Goal: Information Seeking & Learning: Learn about a topic

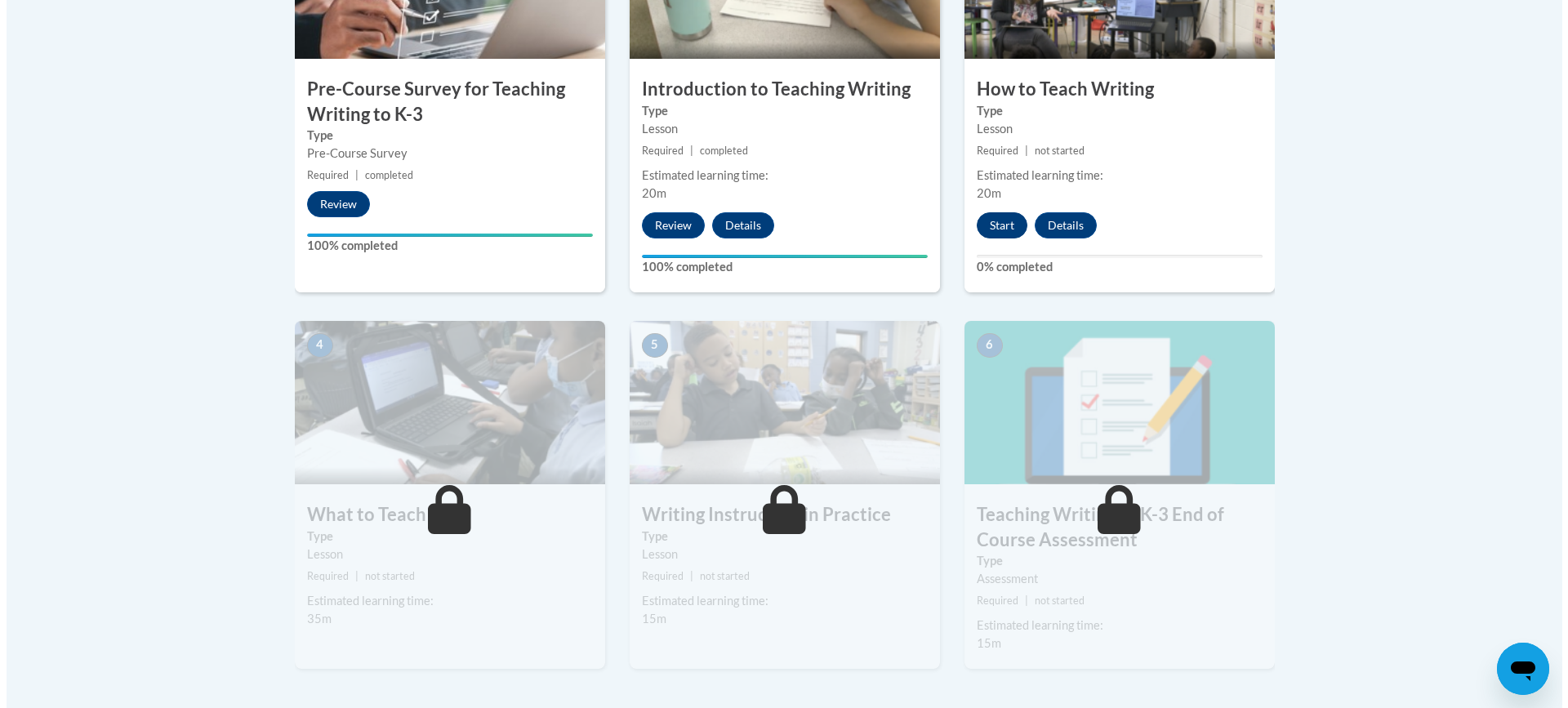
scroll to position [572, 0]
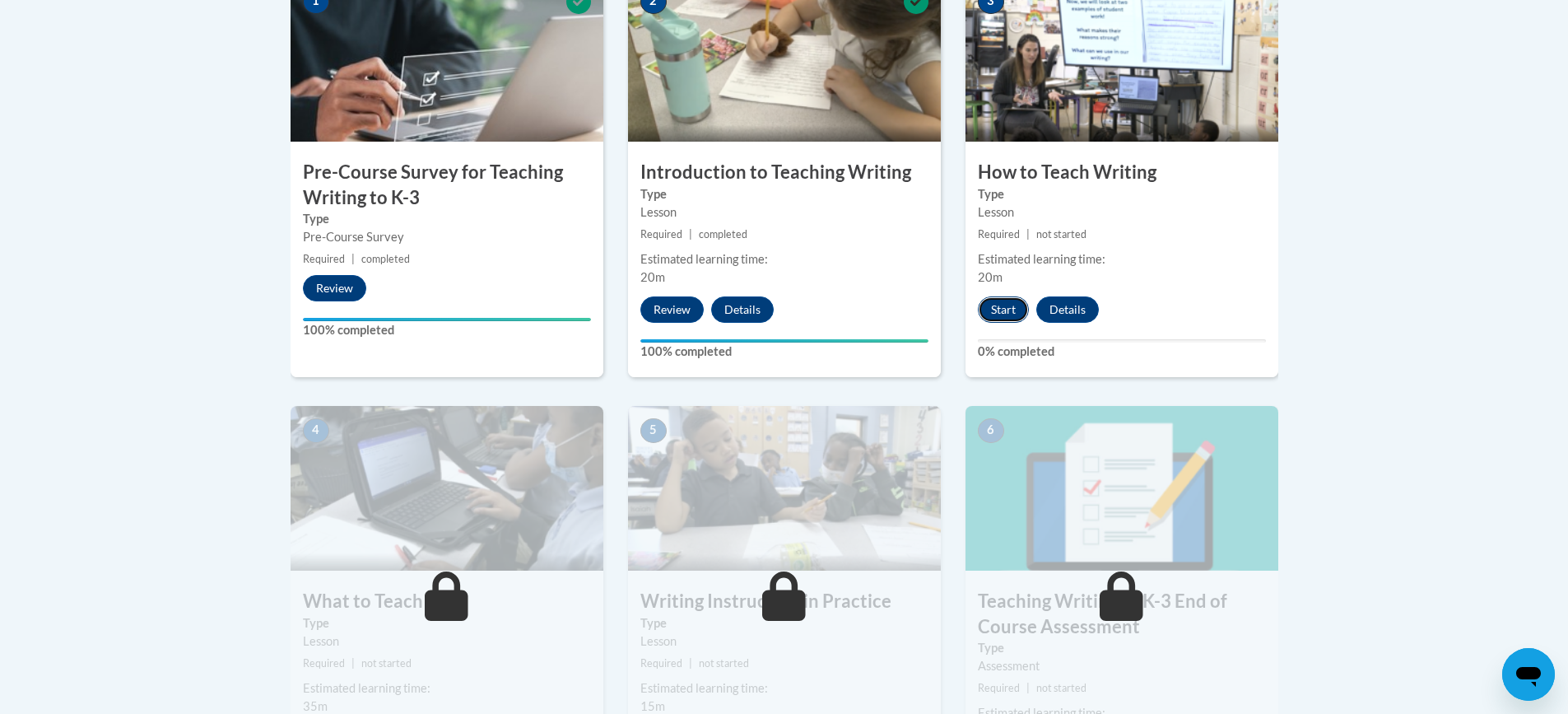
click at [1002, 316] on button "Start" at bounding box center [1003, 310] width 51 height 26
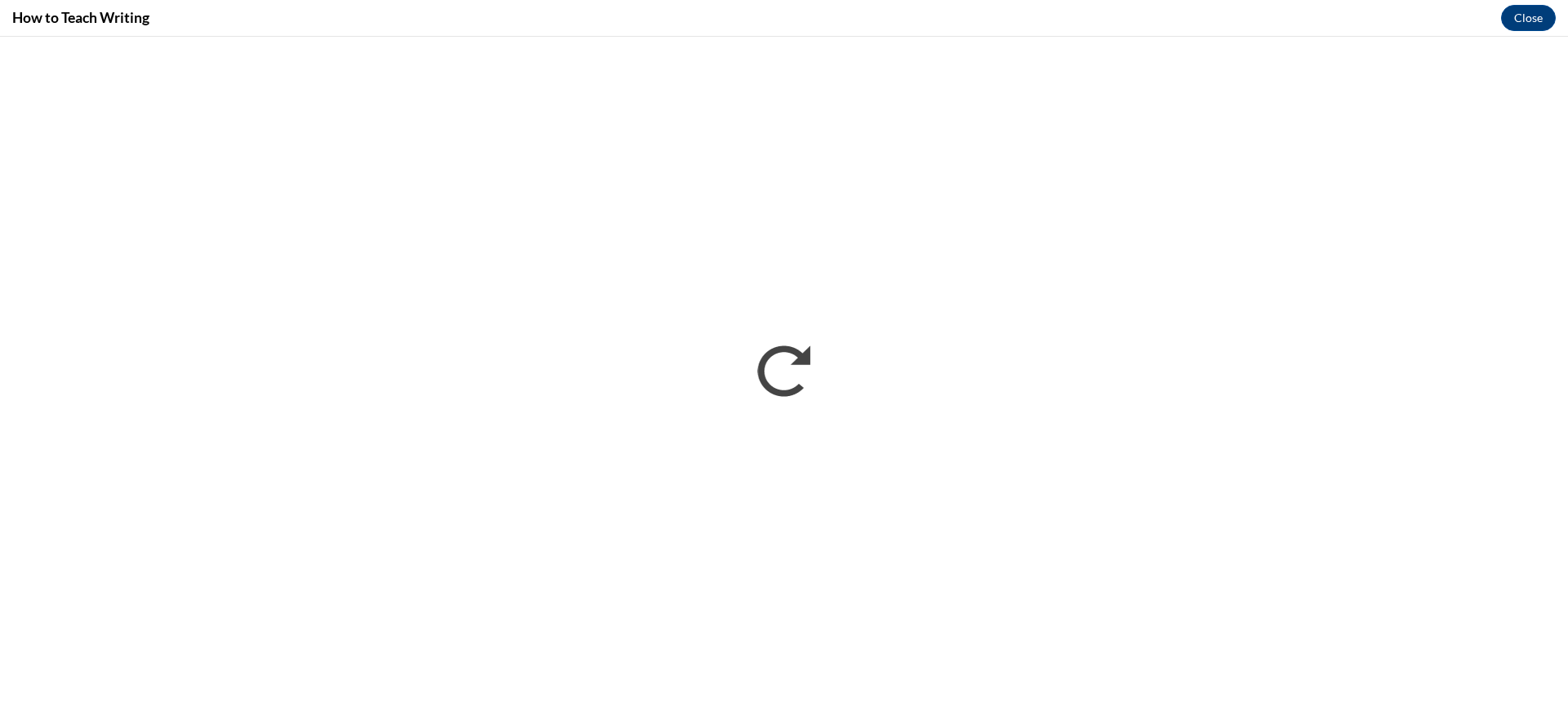
scroll to position [0, 0]
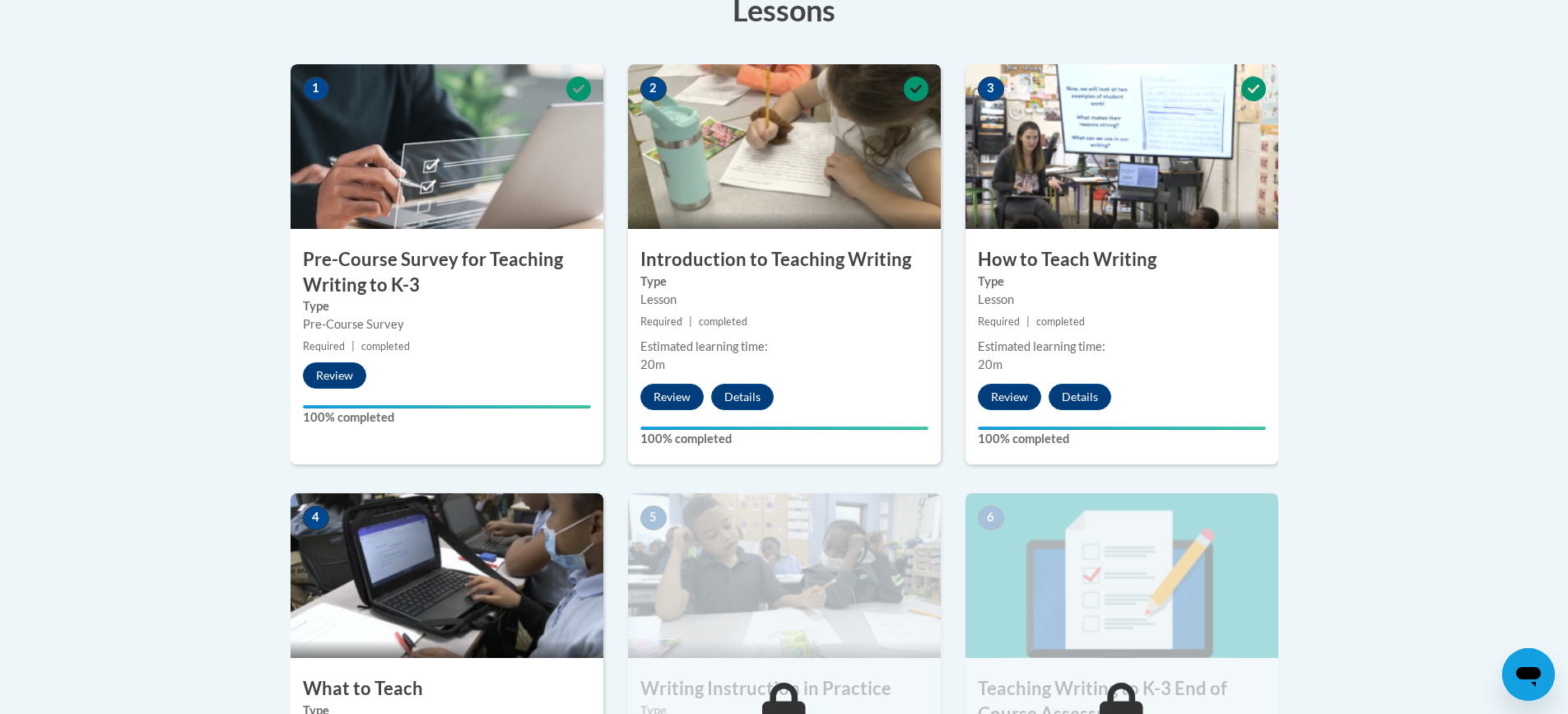
scroll to position [329, 0]
